Goal: Task Accomplishment & Management: Use online tool/utility

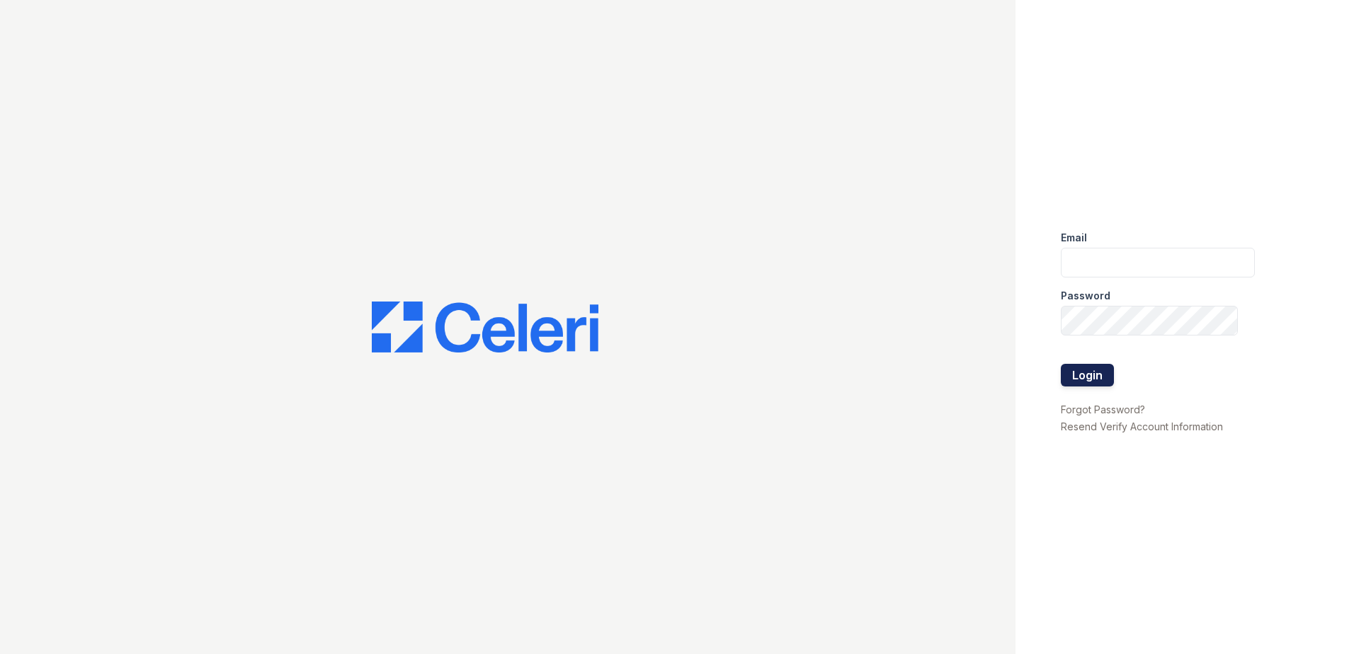
type input "[EMAIL_ADDRESS][DOMAIN_NAME]"
click at [1093, 367] on button "Login" at bounding box center [1087, 375] width 53 height 23
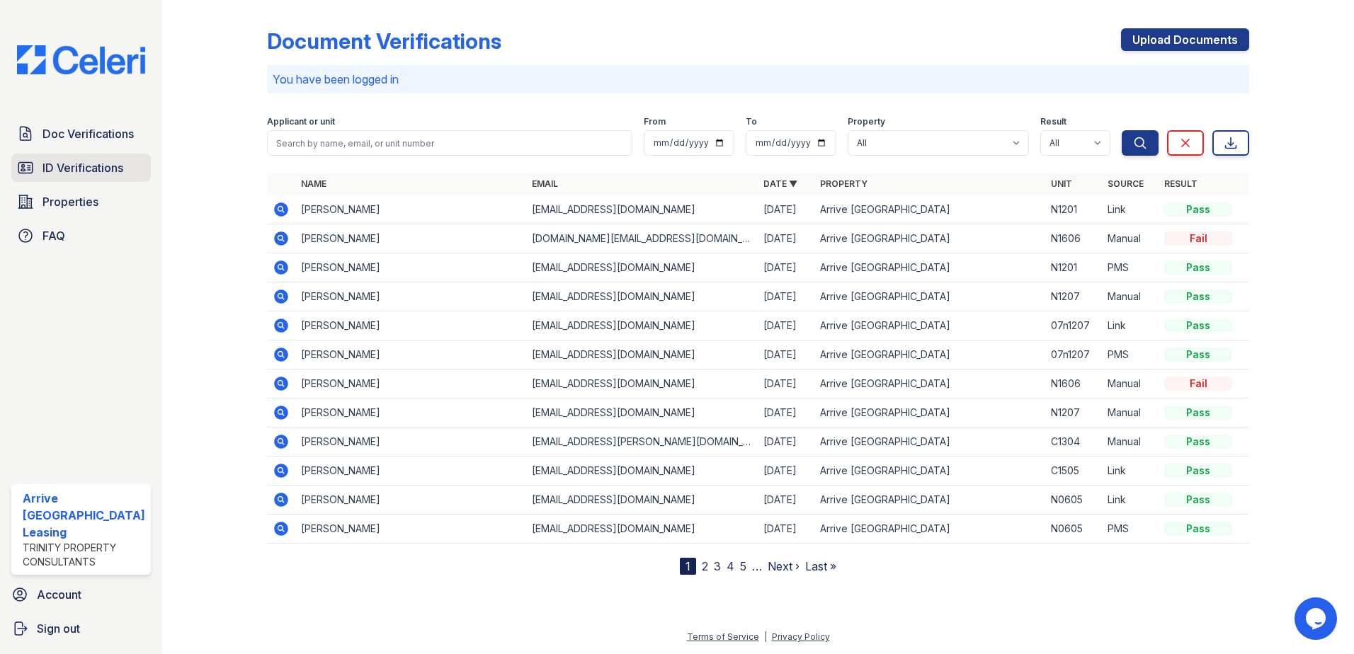
click at [105, 180] on link "ID Verifications" at bounding box center [80, 168] width 139 height 28
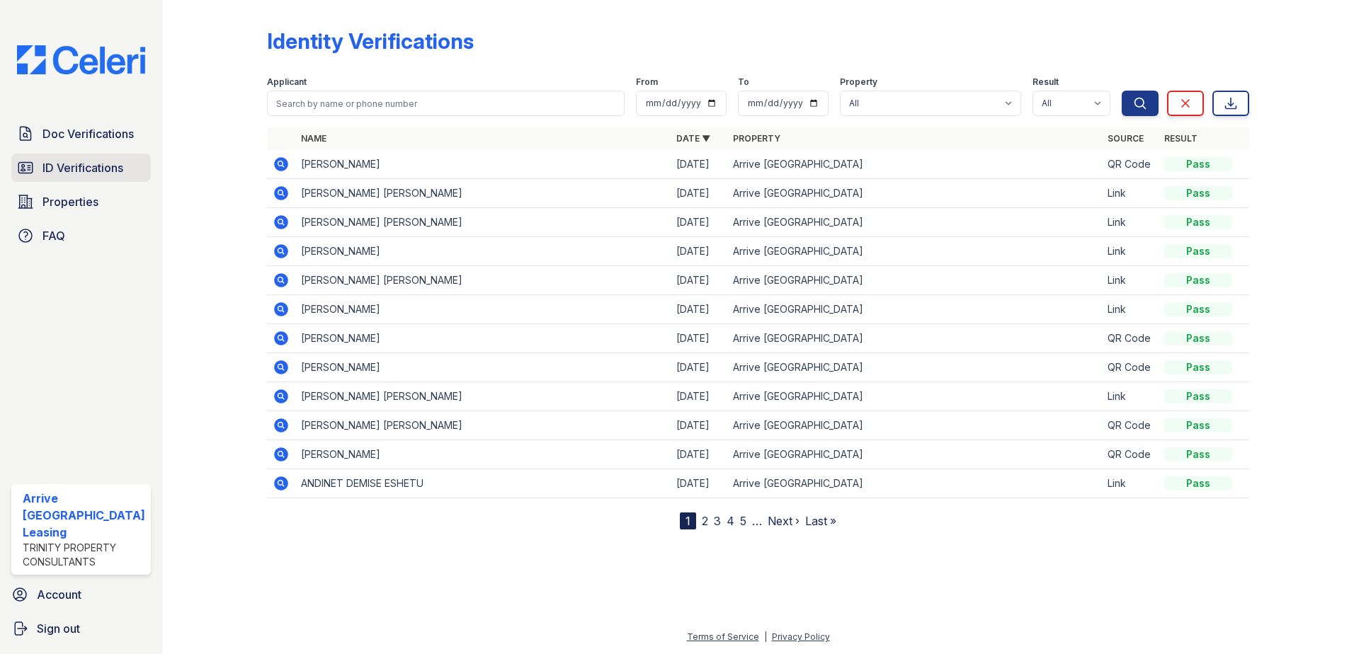
click at [108, 169] on span "ID Verifications" at bounding box center [82, 167] width 81 height 17
